Goal: Go to known website

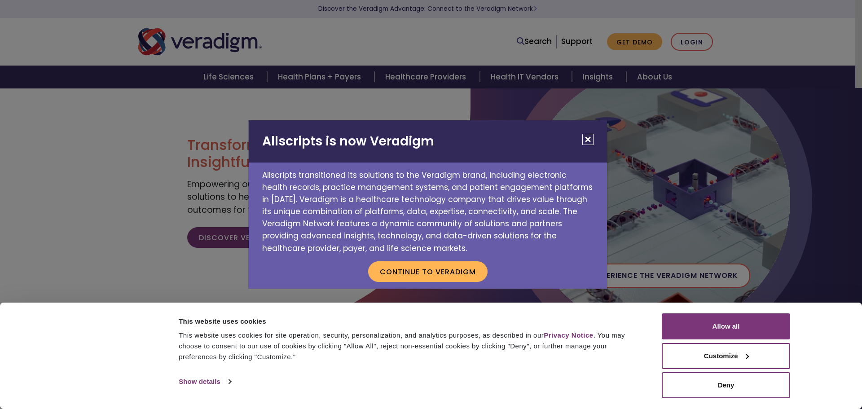
click at [584, 141] on button "Close" at bounding box center [587, 139] width 11 height 11
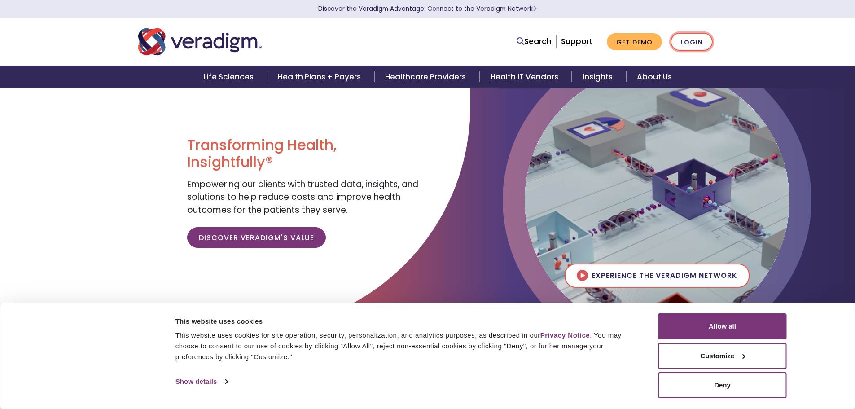
click at [696, 34] on link "Login" at bounding box center [692, 42] width 42 height 18
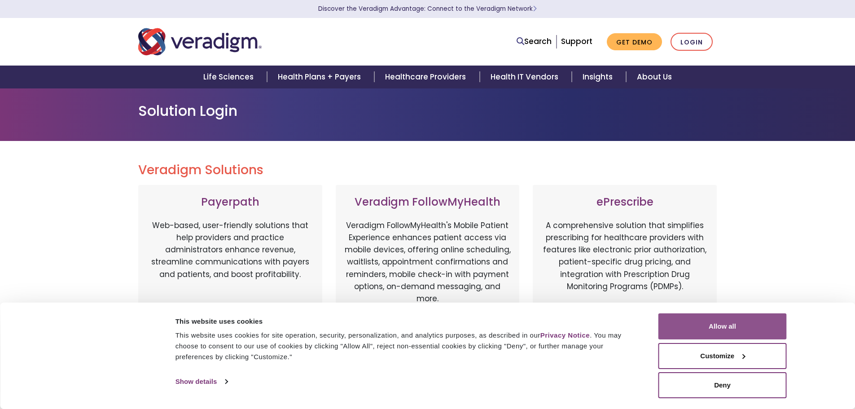
click at [689, 334] on button "Allow all" at bounding box center [723, 326] width 128 height 26
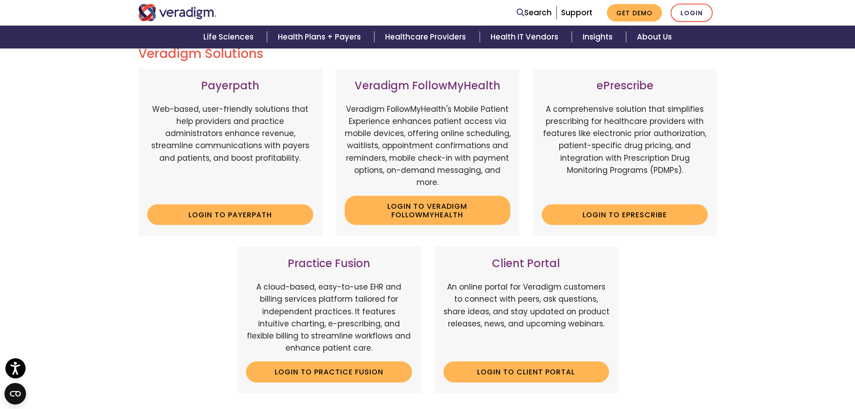
scroll to position [117, 0]
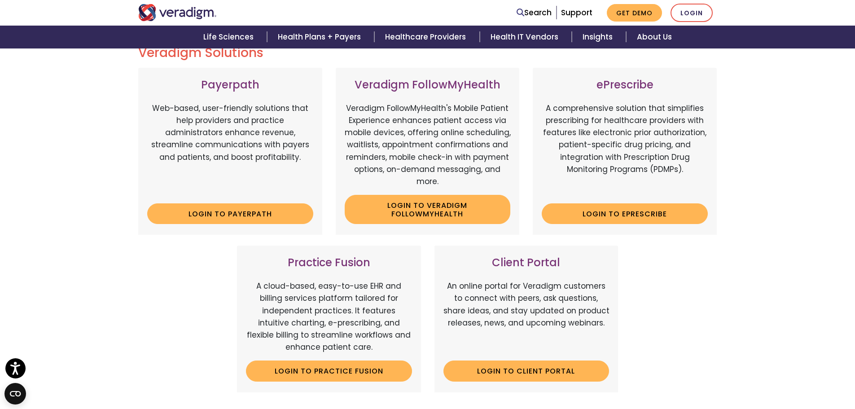
click at [498, 386] on div "Client Portal An online portal for Veradigm customers to connect with peers, as…" at bounding box center [527, 319] width 184 height 146
click at [498, 376] on link "Login to Client Portal" at bounding box center [527, 371] width 166 height 21
